Goal: Task Accomplishment & Management: Manage account settings

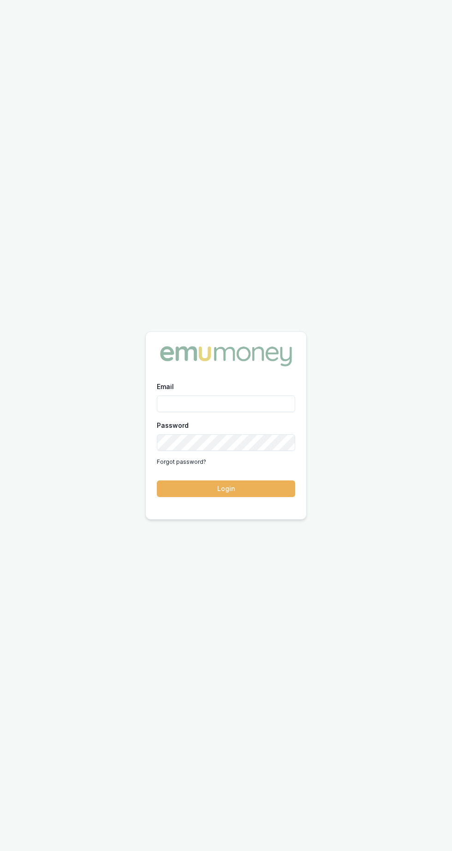
click at [183, 412] on input "Email" at bounding box center [226, 403] width 138 height 17
type input "brad.hearns@emumoney.com.au"
click at [157, 480] on button "Login" at bounding box center [226, 488] width 138 height 17
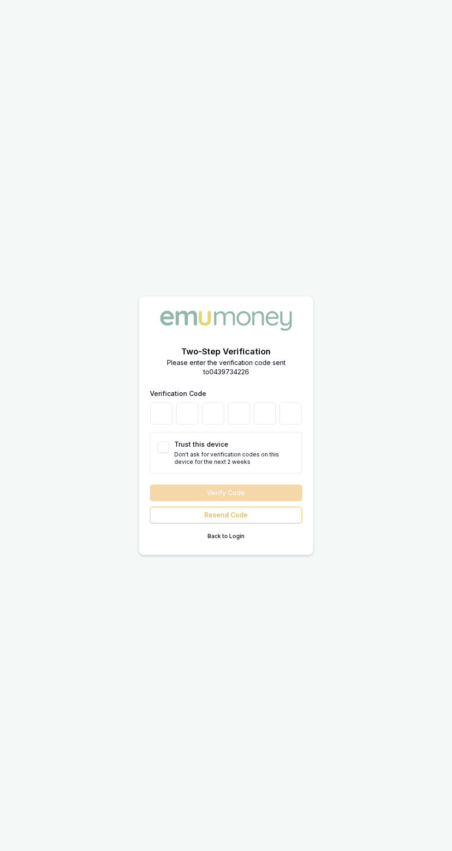
click at [163, 453] on button "Trust this device" at bounding box center [163, 447] width 11 height 11
checkbox input "true"
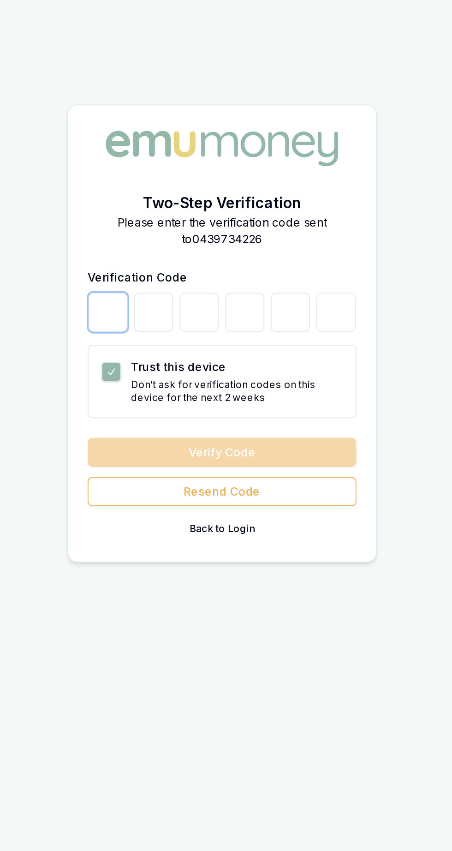
click at [158, 425] on input "number" at bounding box center [161, 413] width 22 height 22
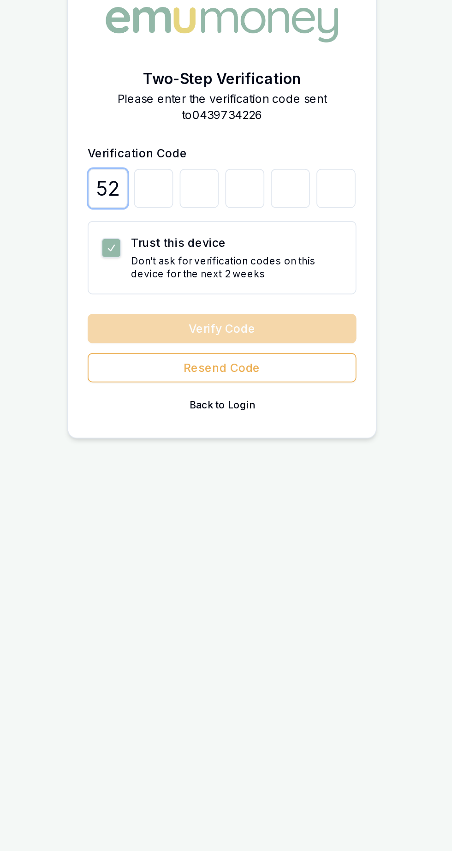
type input "5"
type input "2"
type input "5"
type input "0"
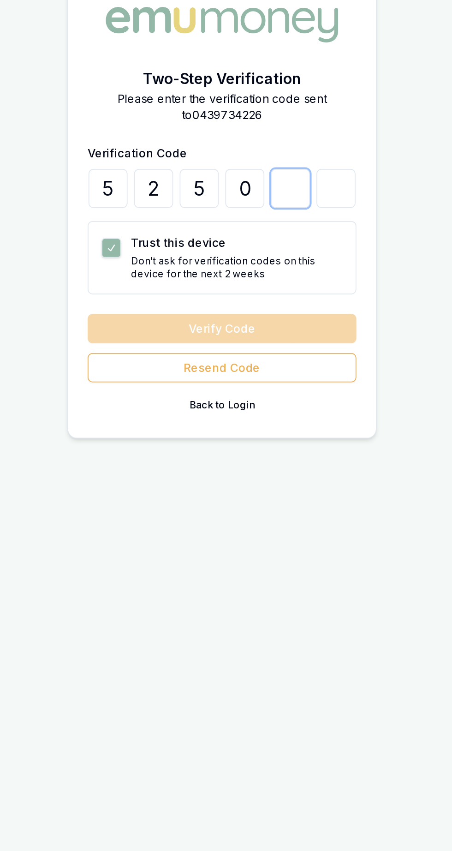
type input "3"
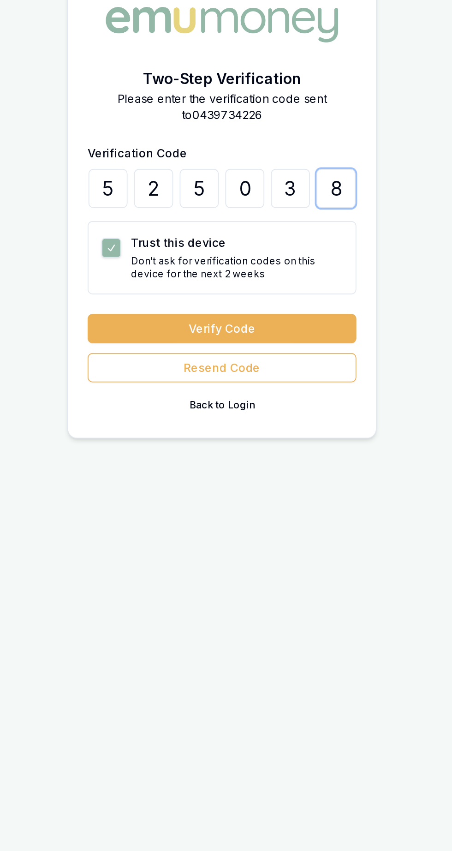
type input "8"
click at [176, 501] on button "Verify Code" at bounding box center [226, 493] width 152 height 17
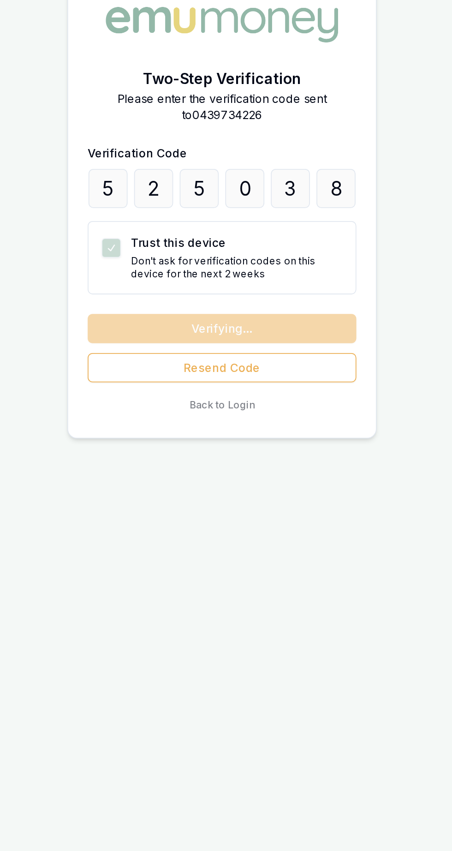
scroll to position [16, 0]
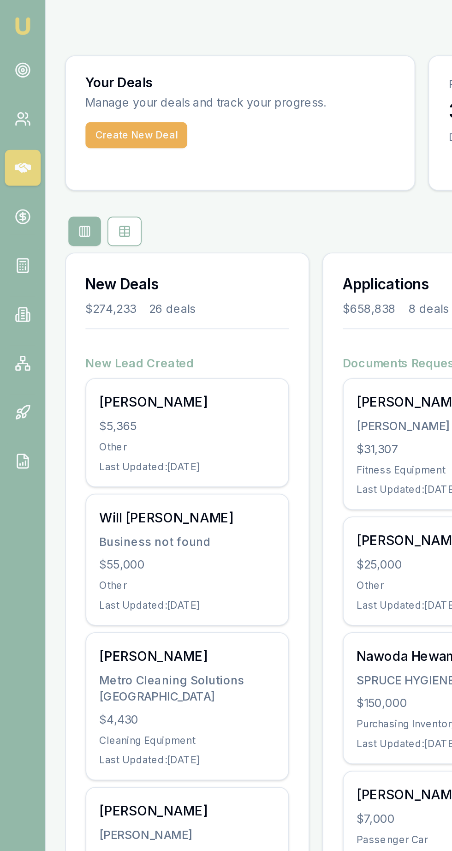
click at [10, 37] on icon at bounding box center [12, 39] width 9 height 9
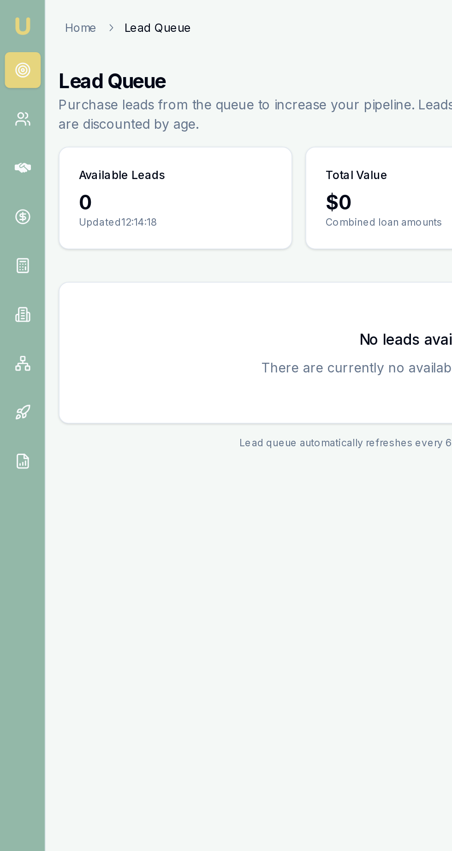
click at [11, 67] on icon at bounding box center [12, 67] width 9 height 9
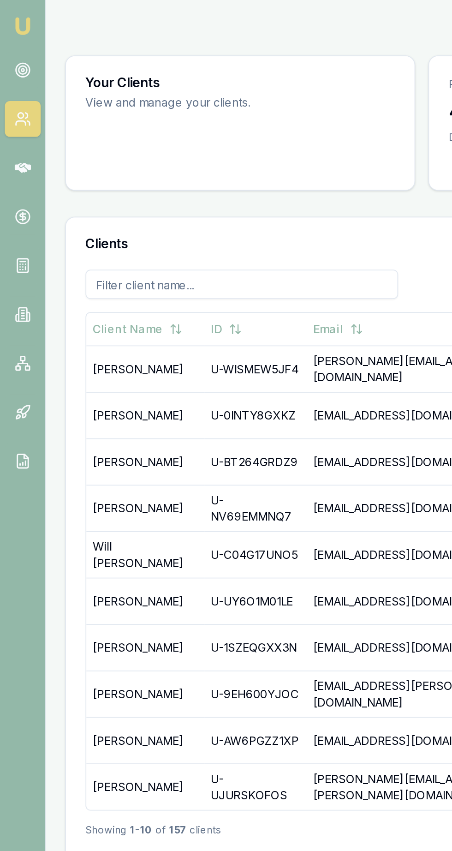
click at [10, 97] on icon at bounding box center [12, 94] width 9 height 9
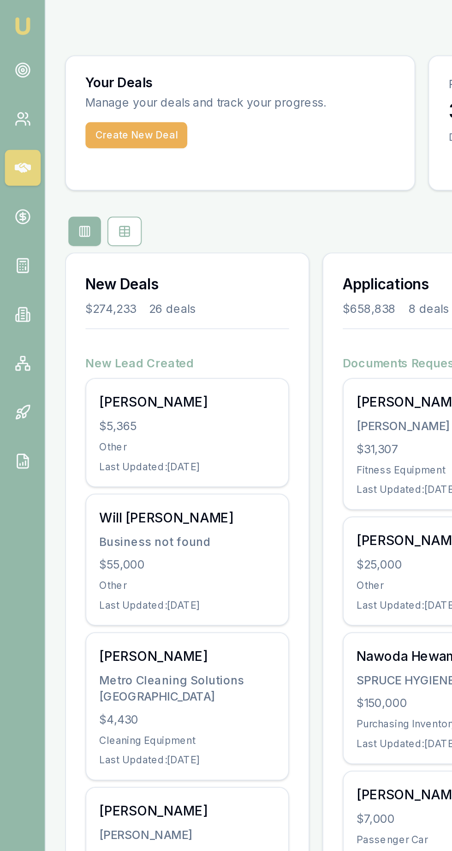
click at [13, 123] on icon at bounding box center [13, 122] width 0 height 5
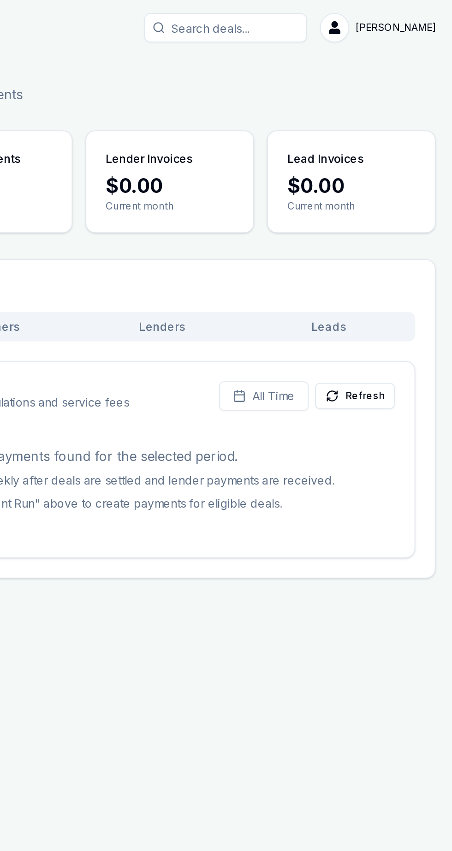
click at [404, 222] on button "Refresh" at bounding box center [395, 224] width 45 height 15
